Goal: Transaction & Acquisition: Purchase product/service

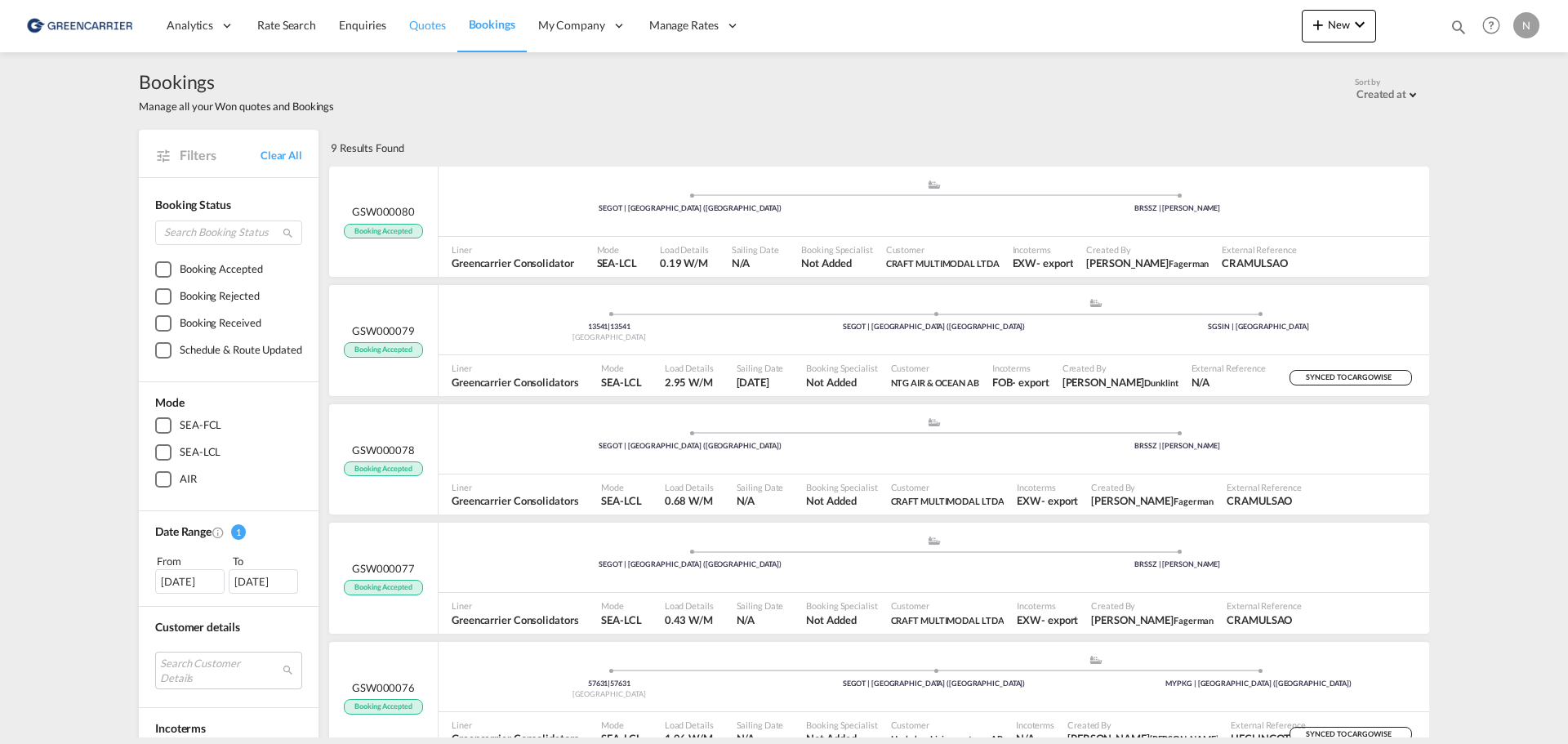
click at [427, 22] on span "Quotes" at bounding box center [426, 25] width 36 height 14
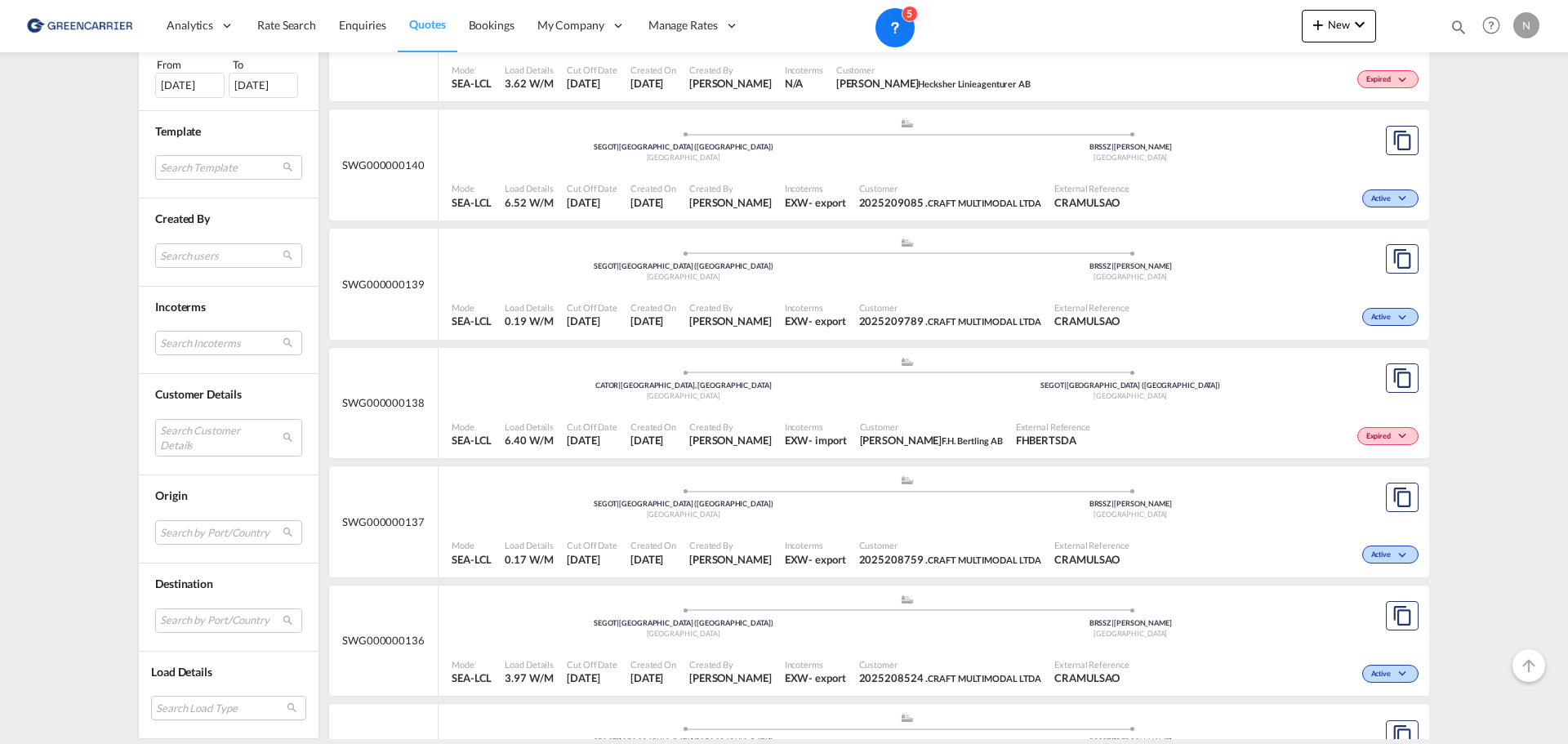
scroll to position [2081, 0]
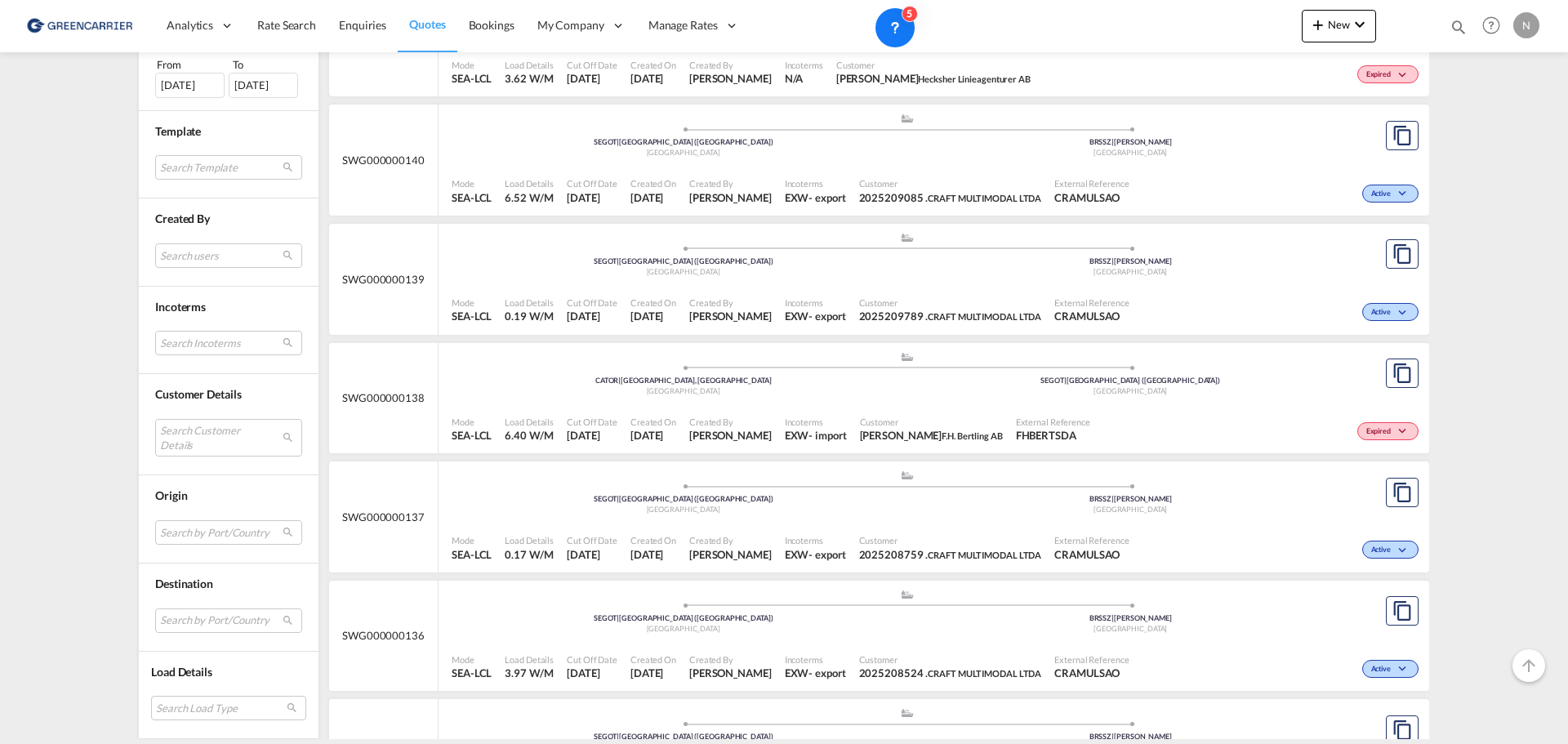
click at [1221, 411] on div "Expired" at bounding box center [1260, 429] width 326 height 41
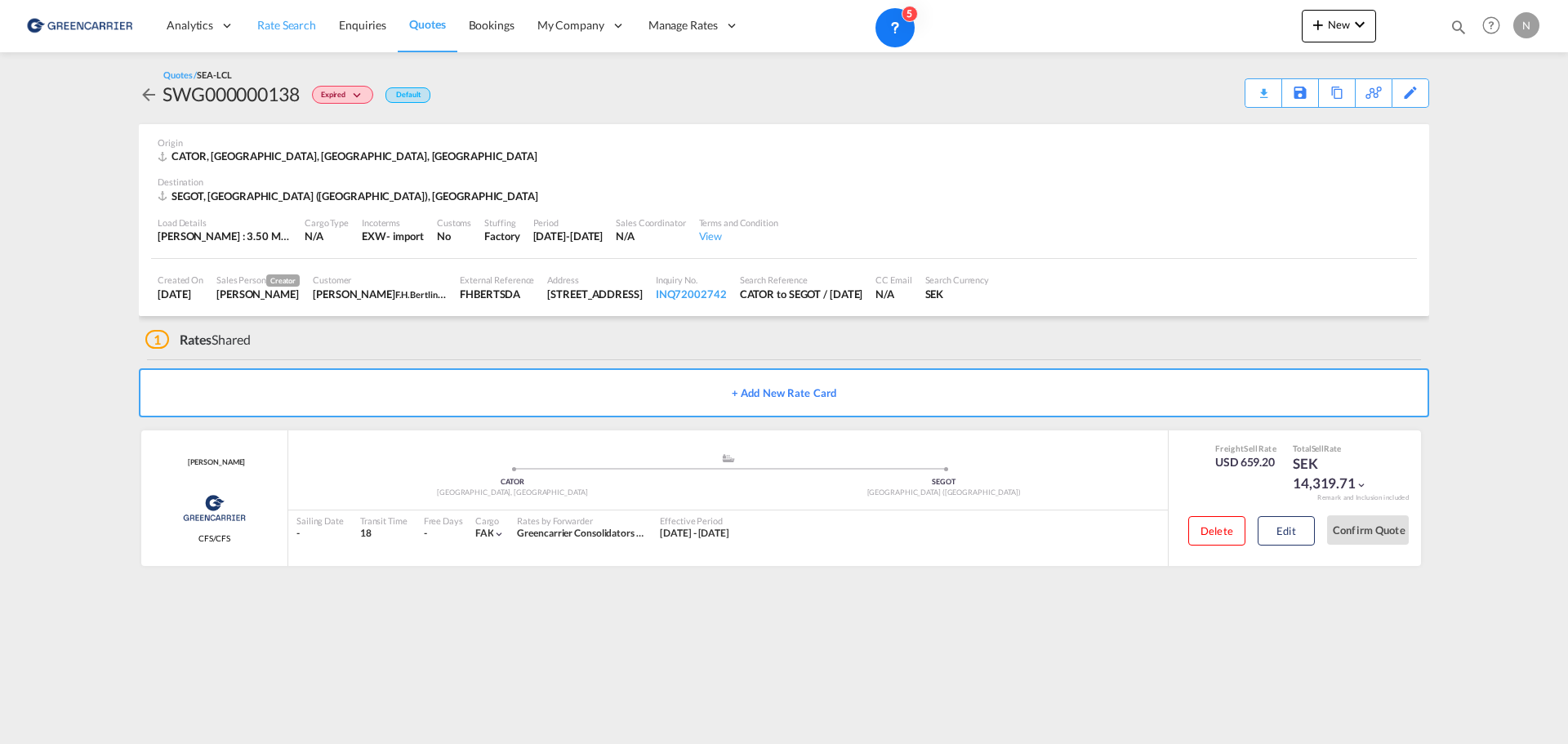
click at [290, 18] on span "Rate Search" at bounding box center [286, 25] width 59 height 14
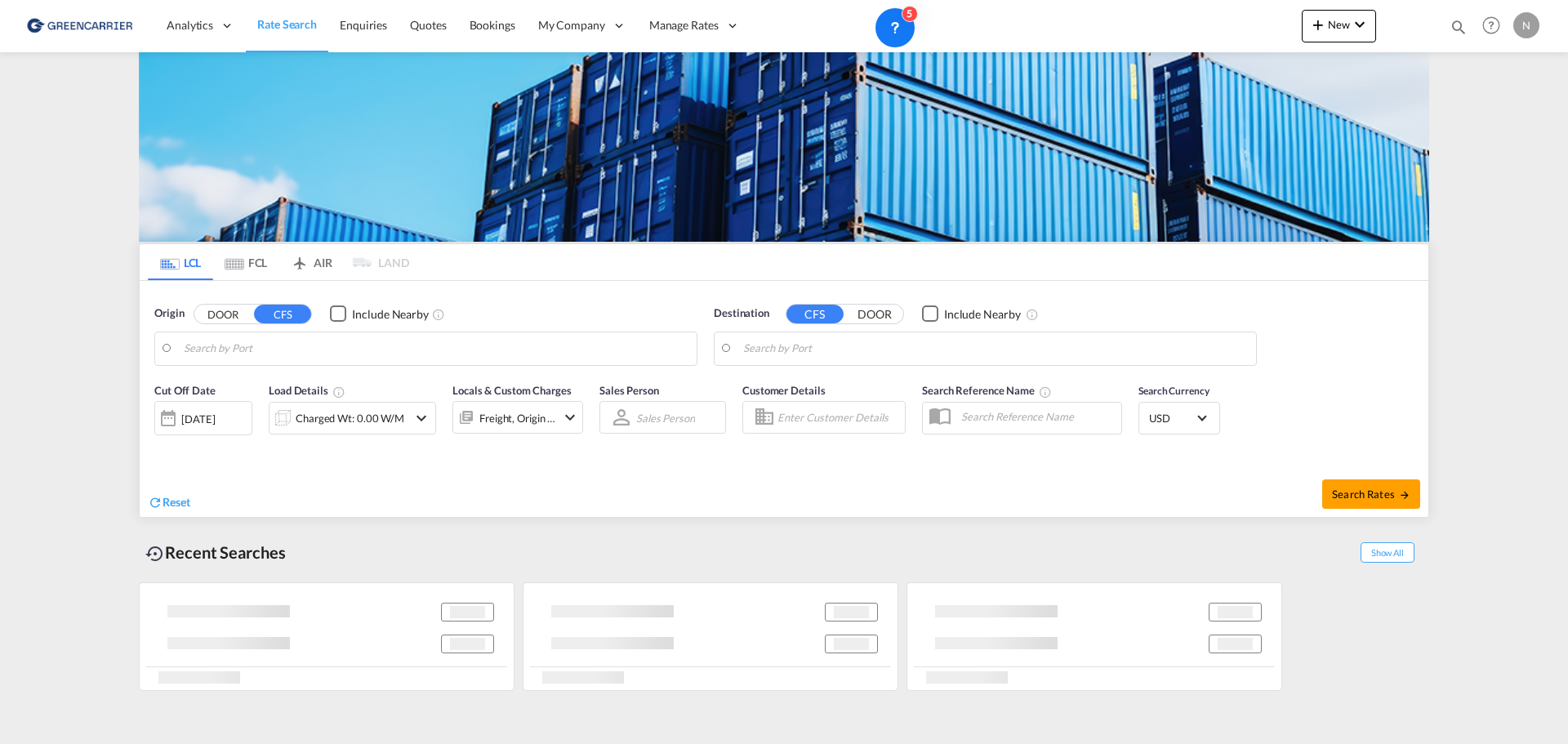
click at [249, 358] on input "Search by Port" at bounding box center [436, 348] width 505 height 24
type input "Kobe, JPUKB"
type input "[GEOGRAPHIC_DATA] ([GEOGRAPHIC_DATA]), [GEOGRAPHIC_DATA]"
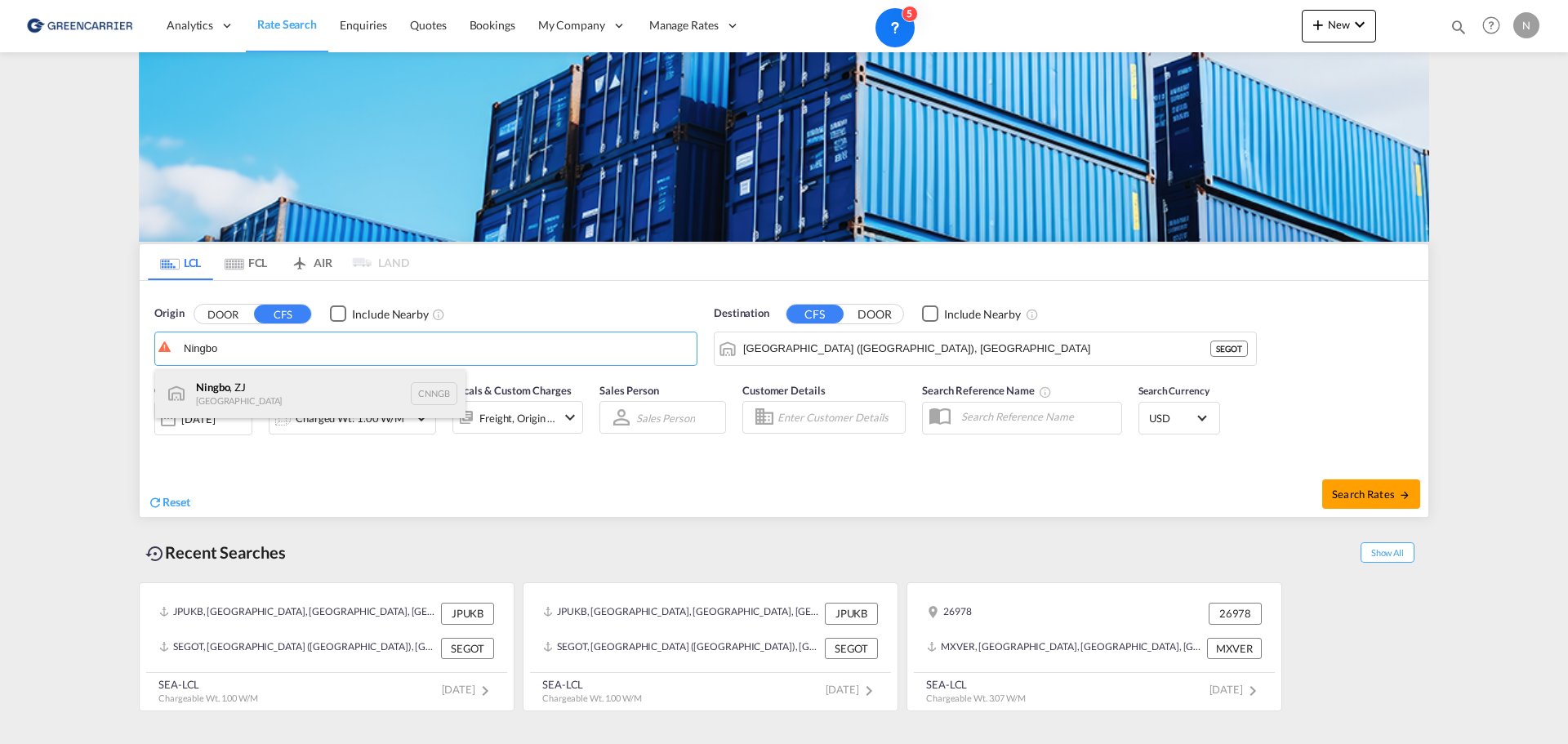
click at [426, 394] on div "Ningbo , ZJ China CNNGB" at bounding box center [310, 393] width 310 height 49
type input "Ningbo, ZJ, CNNGB"
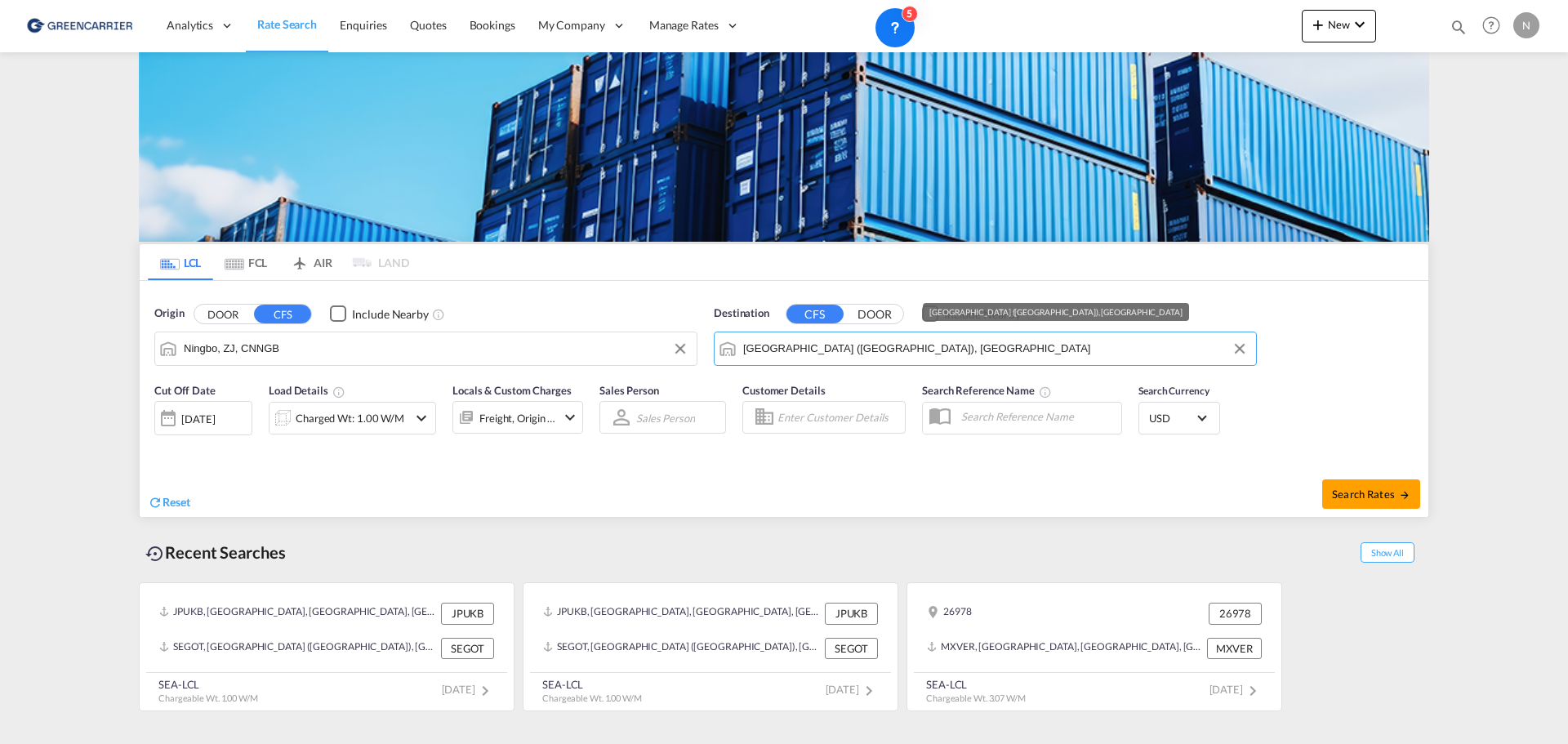
click at [821, 350] on input "[GEOGRAPHIC_DATA] ([GEOGRAPHIC_DATA]), [GEOGRAPHIC_DATA]" at bounding box center [996, 348] width 505 height 24
click at [870, 313] on button "DOOR" at bounding box center [874, 313] width 57 height 18
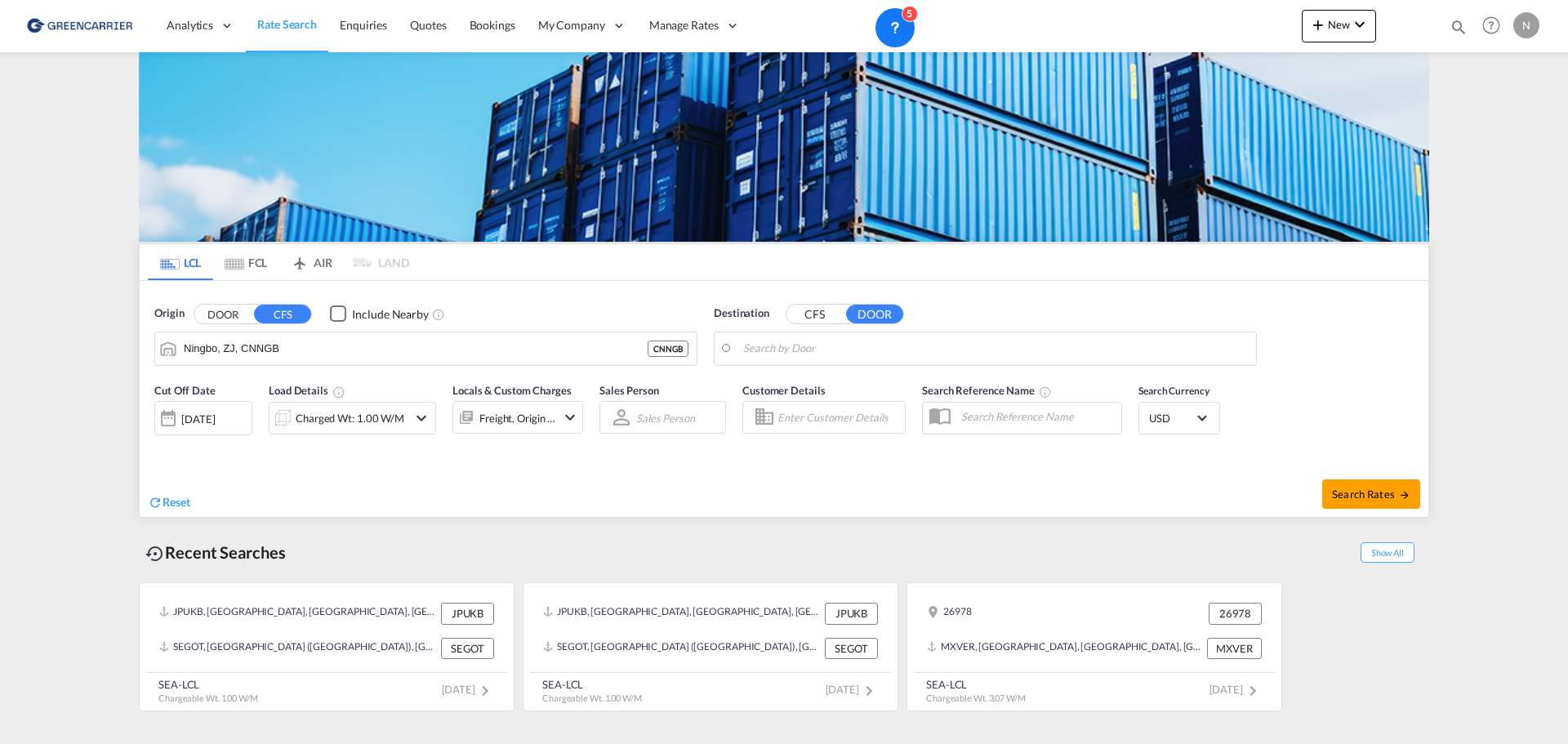
click at [808, 345] on input "Search by Door" at bounding box center [996, 348] width 505 height 24
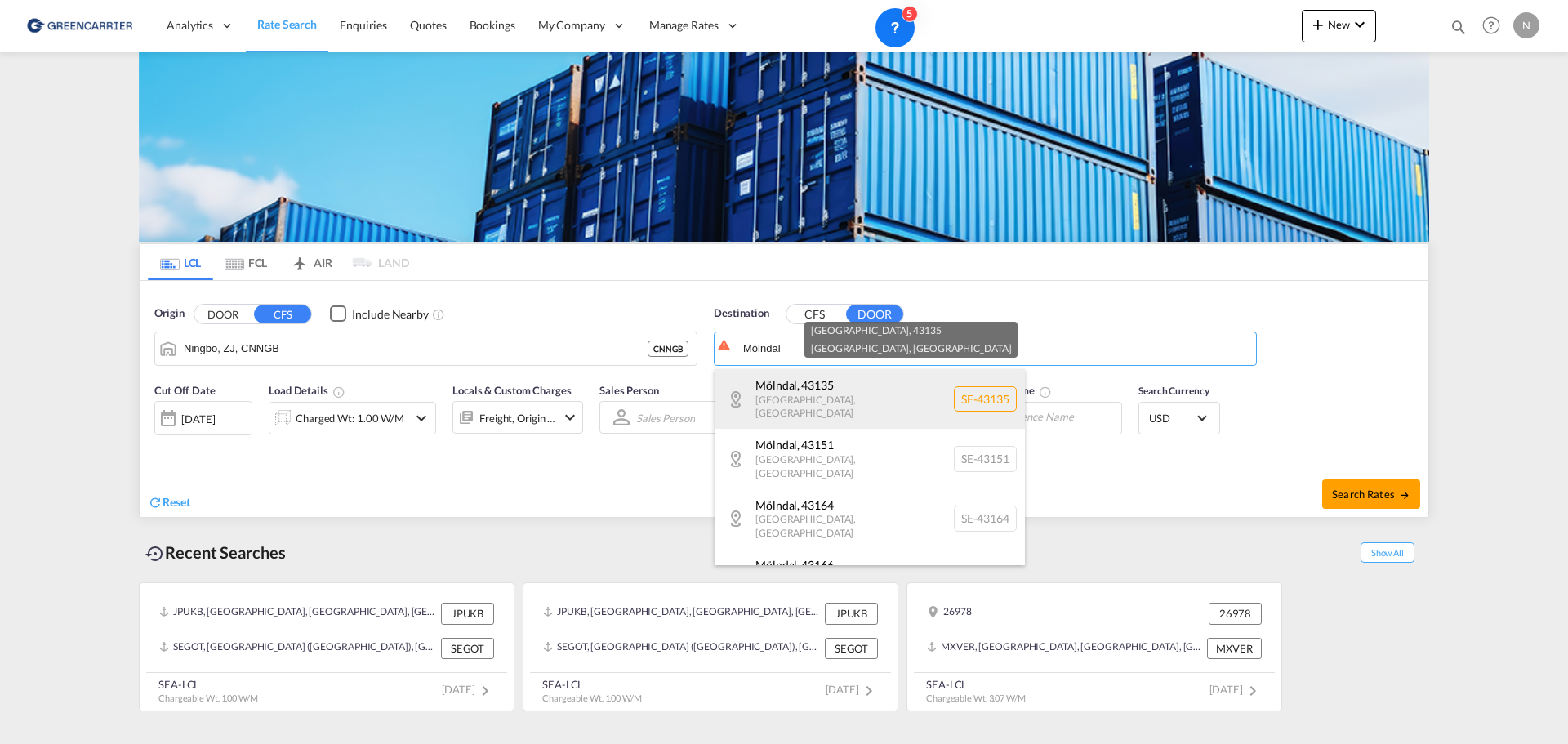
click at [982, 393] on div "[GEOGRAPHIC_DATA] , 43135 [GEOGRAPHIC_DATA] , [GEOGRAPHIC_DATA] SE-43135" at bounding box center [869, 399] width 310 height 60
type input "SE-43135, [GEOGRAPHIC_DATA], [GEOGRAPHIC_DATA]"
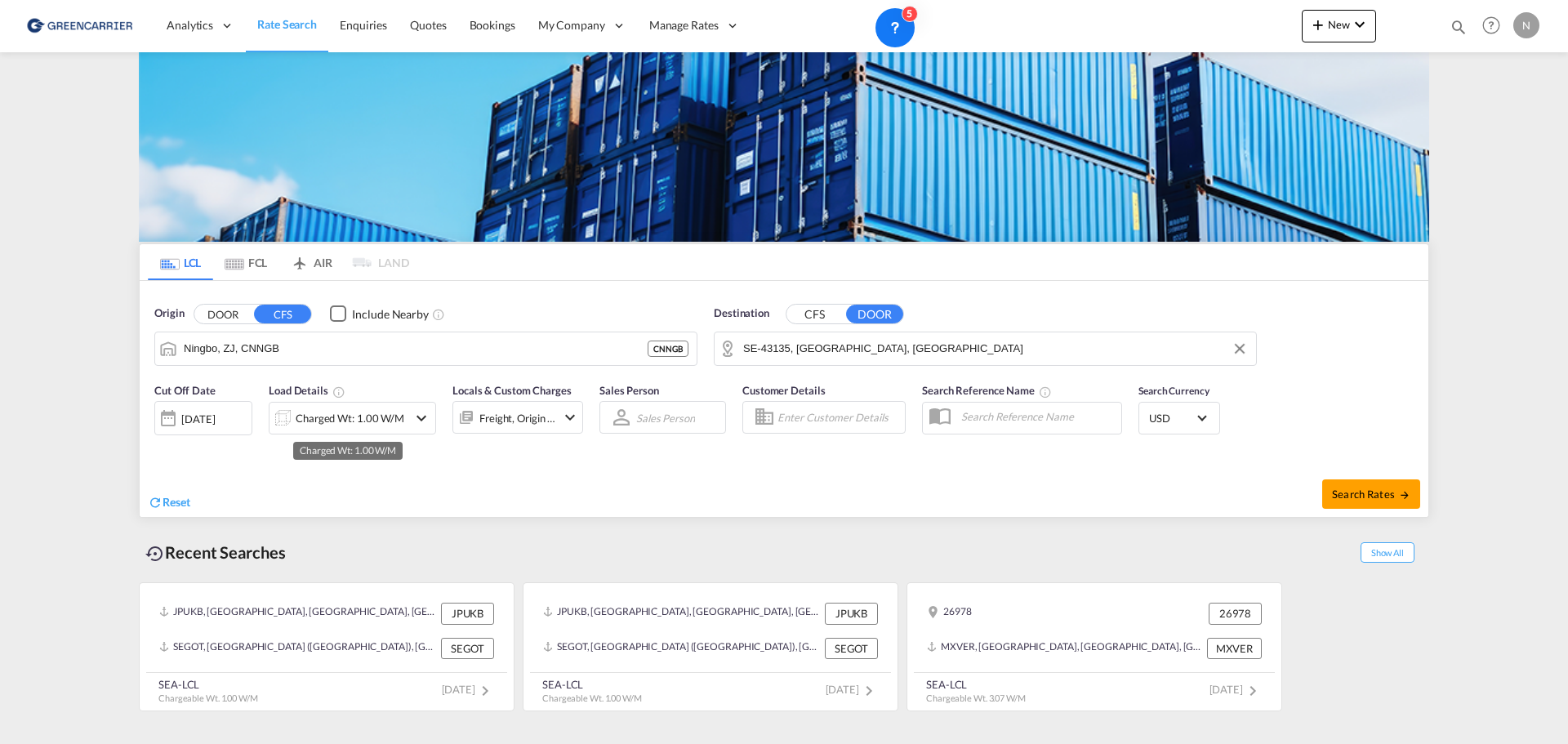
click at [370, 420] on div "Charged Wt: 1.00 W/M" at bounding box center [350, 418] width 108 height 23
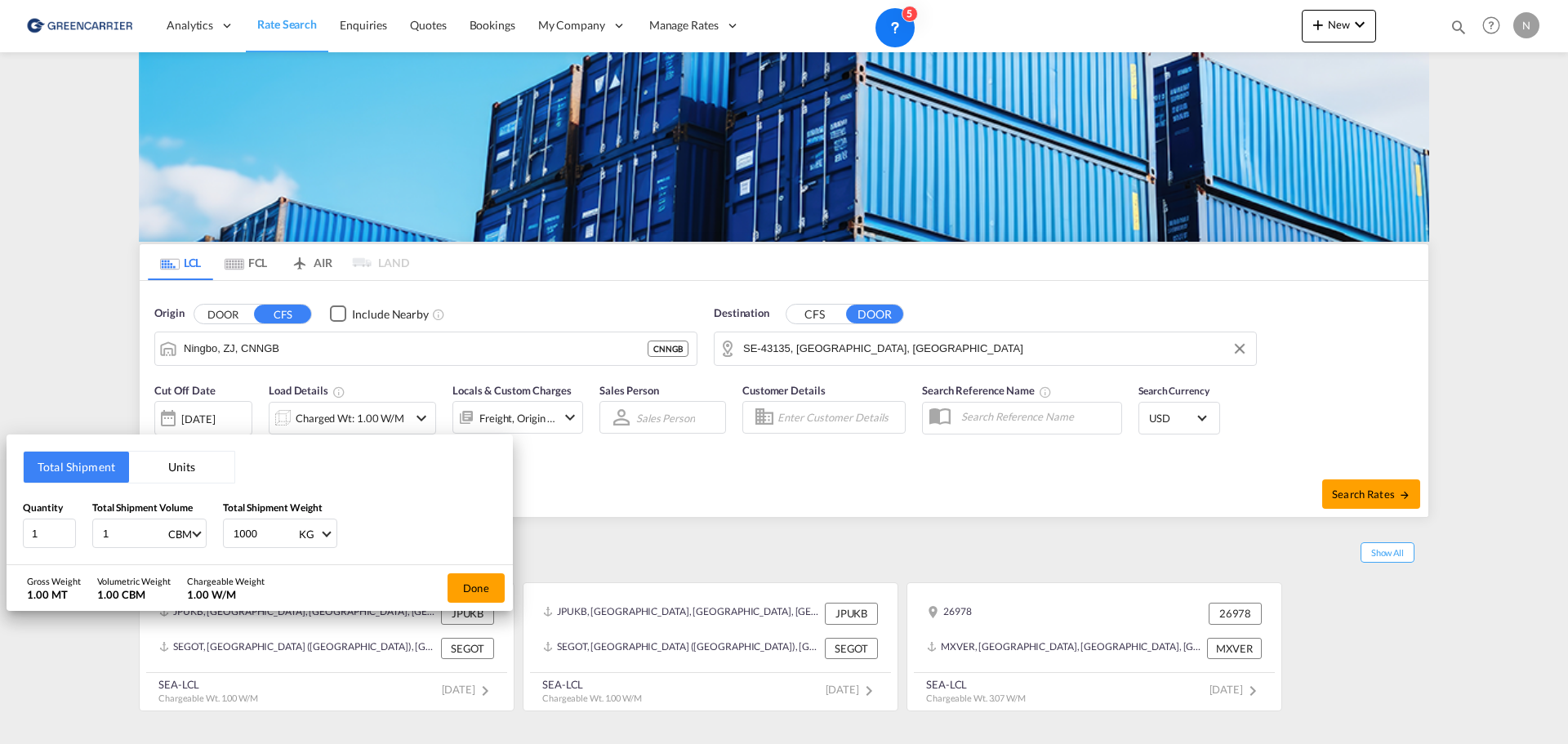
click at [192, 470] on button "Units" at bounding box center [181, 467] width 105 height 31
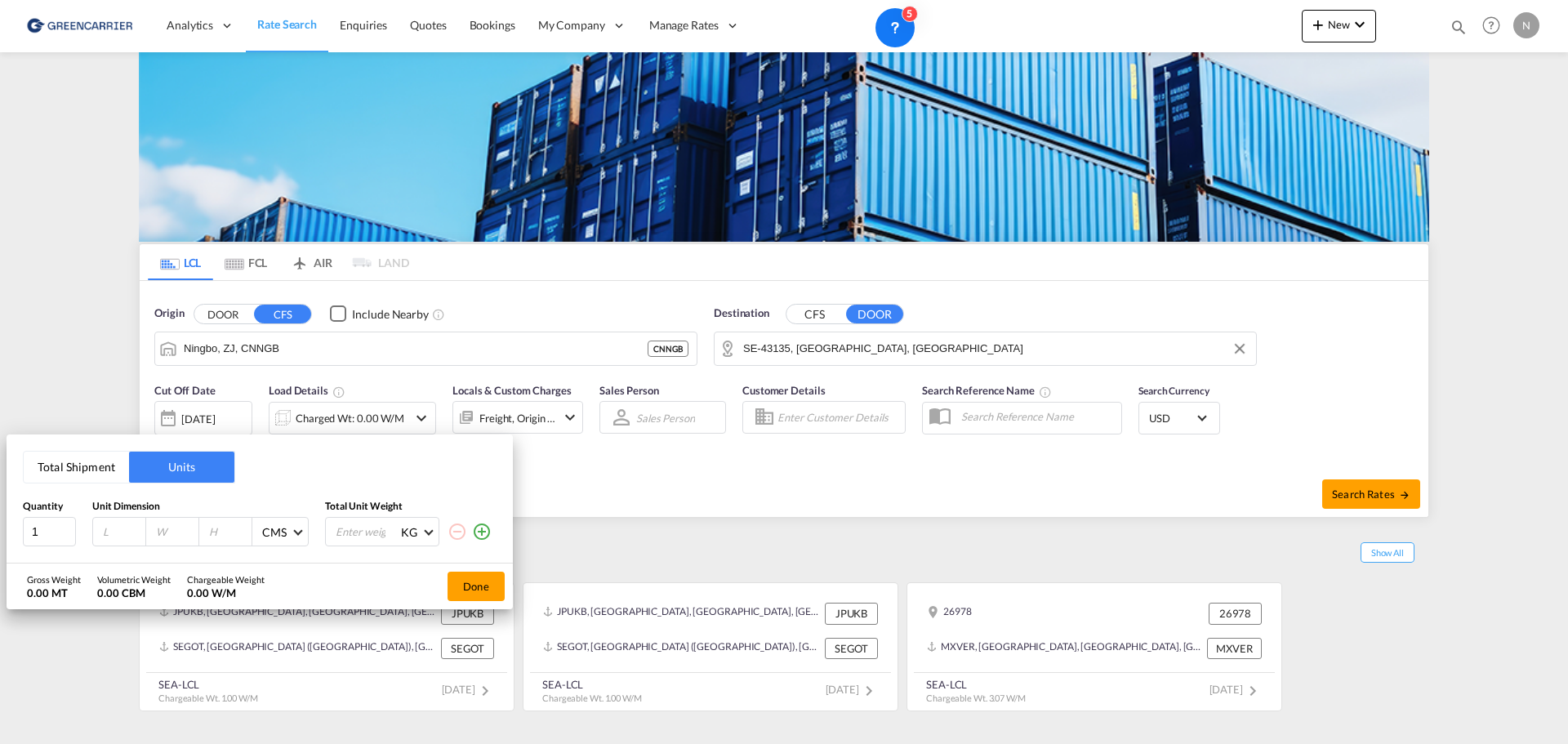
click at [69, 476] on button "Total Shipment" at bounding box center [76, 467] width 105 height 31
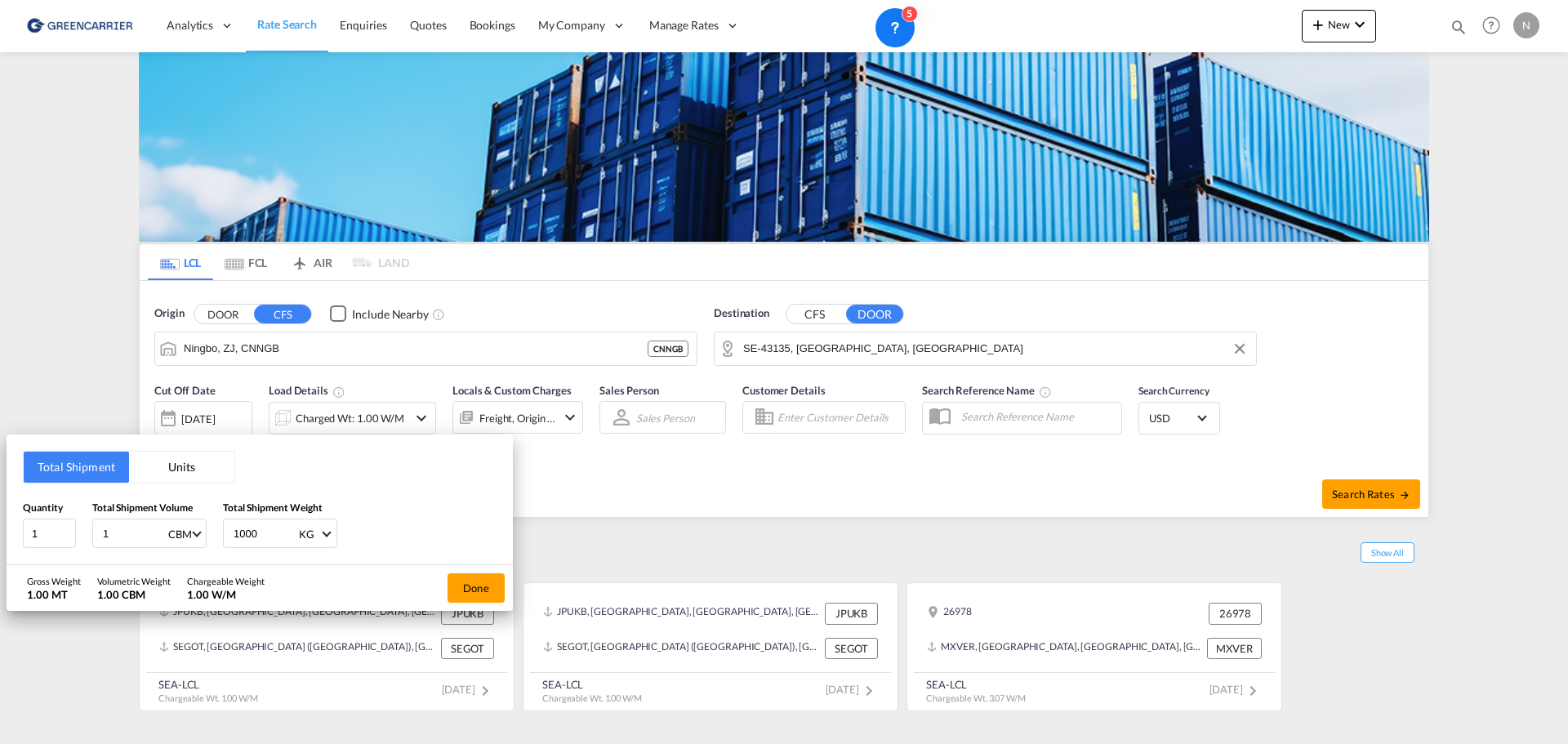
drag, startPoint x: 264, startPoint y: 534, endPoint x: 214, endPoint y: 528, distance: 50.4
click at [214, 528] on div "Quantity 1 Total Shipment Volume 1 CBM CBM CFT Total Shipment Weight 1000 KG KG…" at bounding box center [260, 524] width 474 height 49
type input "19510"
drag, startPoint x: 115, startPoint y: 536, endPoint x: 82, endPoint y: 535, distance: 33.0
click at [82, 535] on div "Quantity 1 Total Shipment Volume 1 CBM CBM CFT Total Shipment Weight 19510 KG K…" at bounding box center [260, 524] width 474 height 49
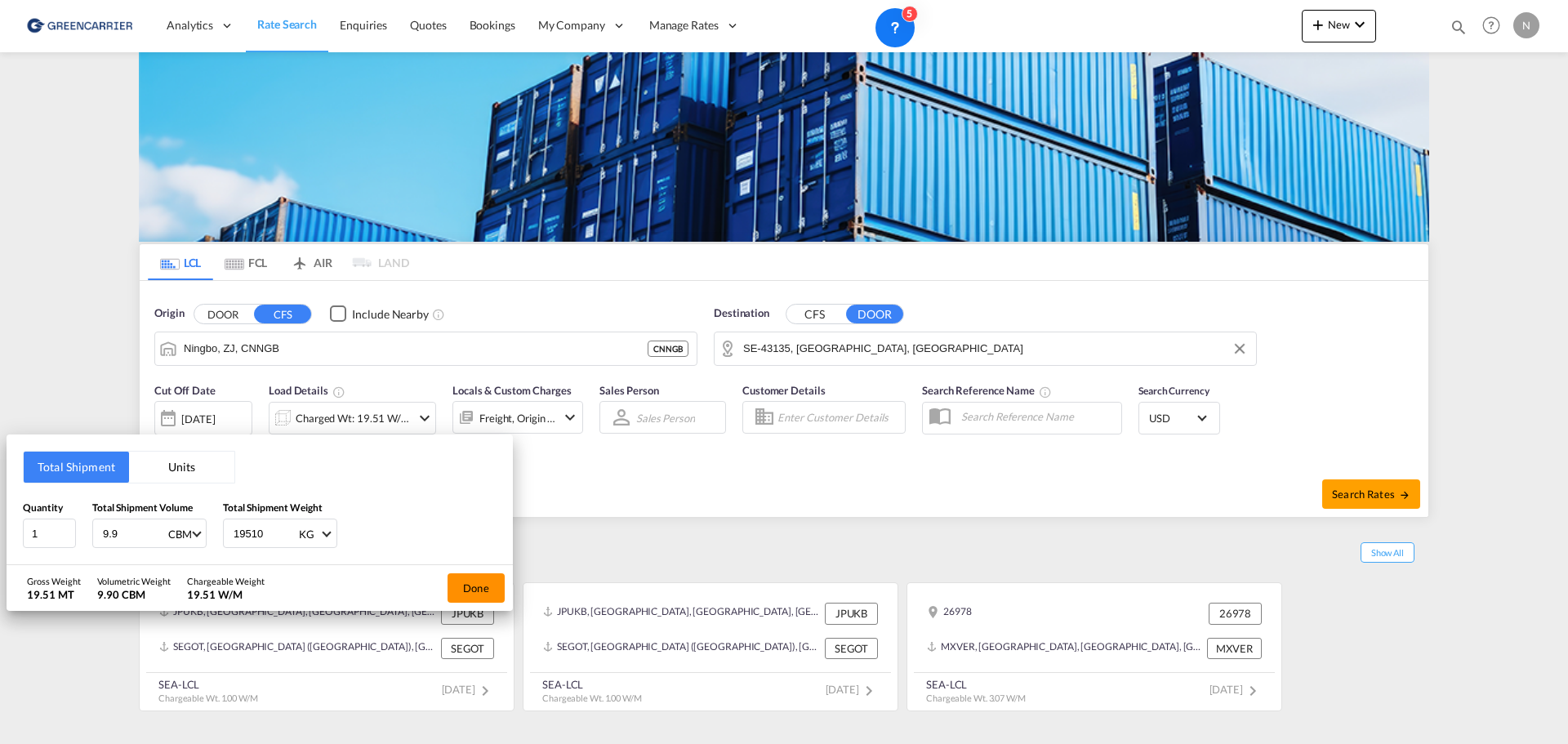
type input "9.9"
click at [474, 591] on button "Done" at bounding box center [476, 587] width 57 height 29
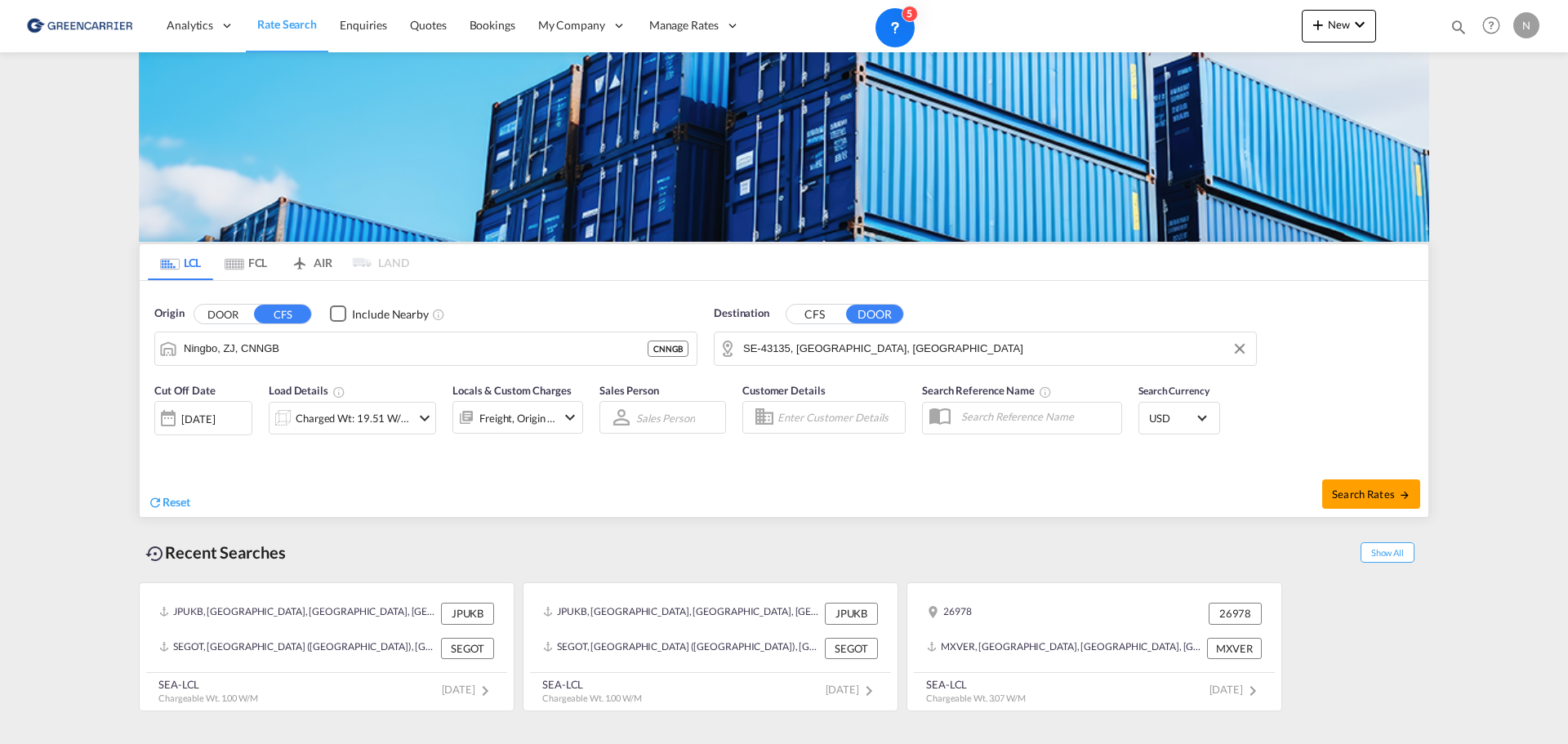
click at [860, 412] on input "Enter Customer Details" at bounding box center [838, 416] width 123 height 24
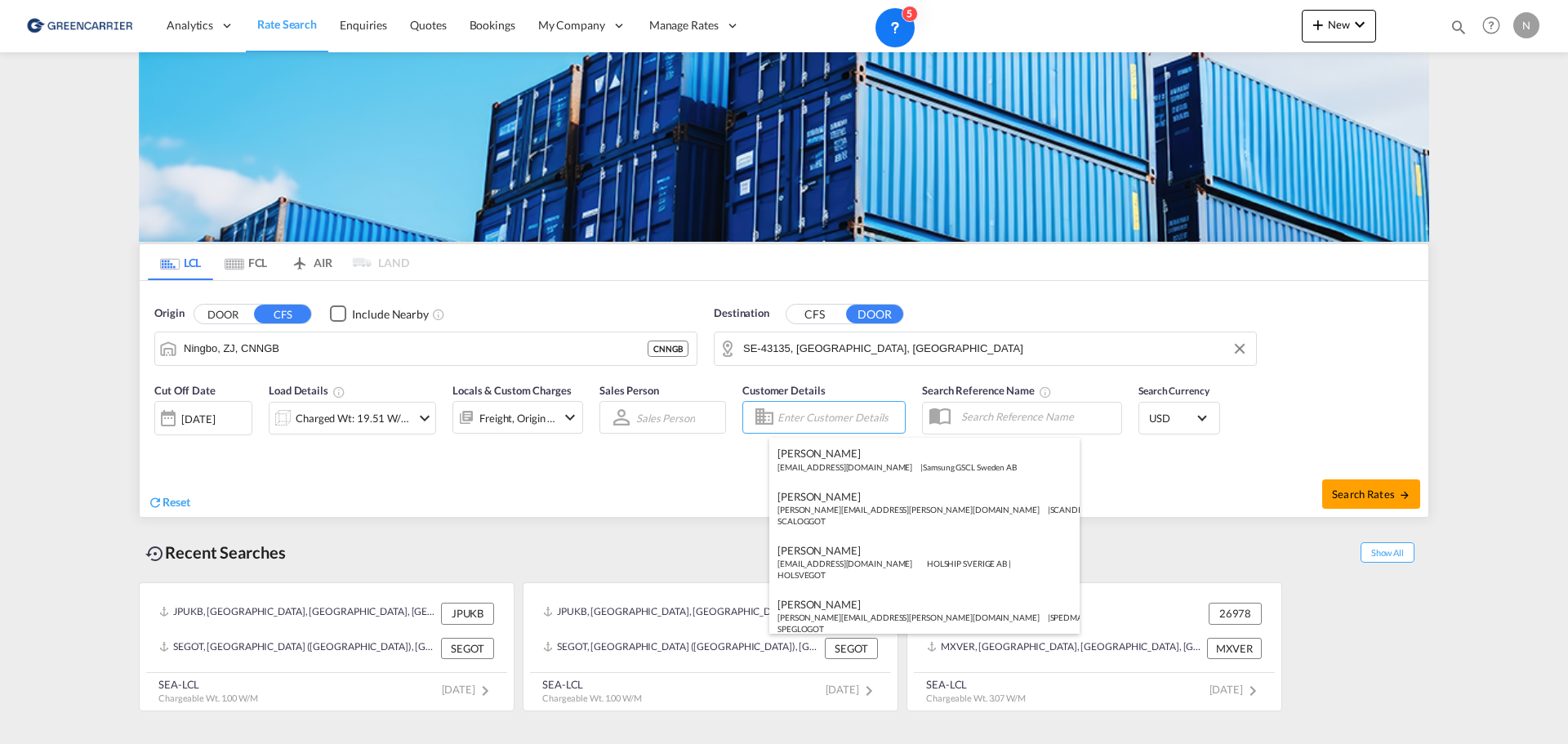
type input "A"
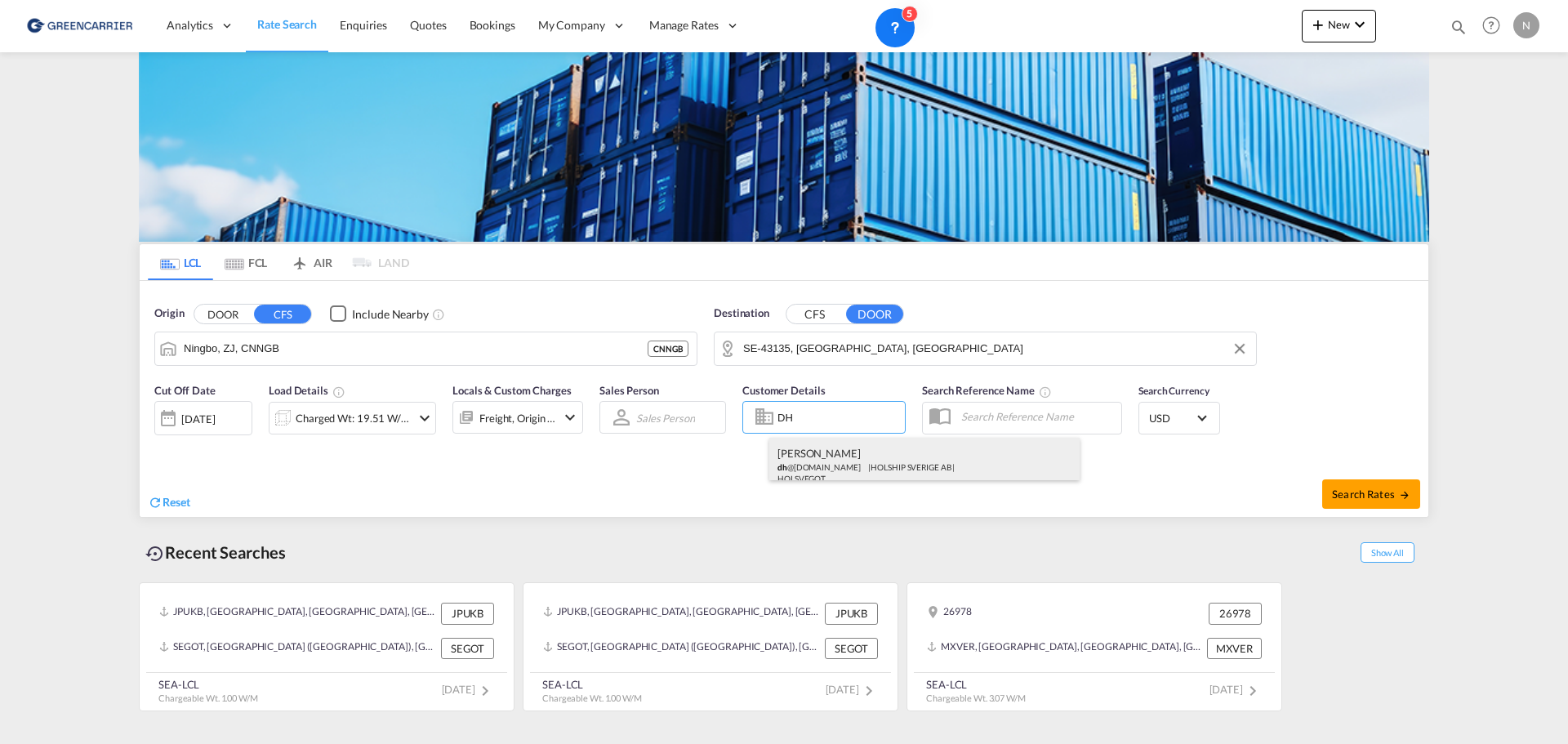
click at [840, 461] on div "[PERSON_NAME] dh @[DOMAIN_NAME] | HOLSHIP SVERIGE AB | HOLSVEGOT" at bounding box center [924, 465] width 310 height 54
type input "HOLSHIP SVERIGE AB, [PERSON_NAME], [EMAIL_ADDRESS][DOMAIN_NAME]"
